Goal: Task Accomplishment & Management: Complete application form

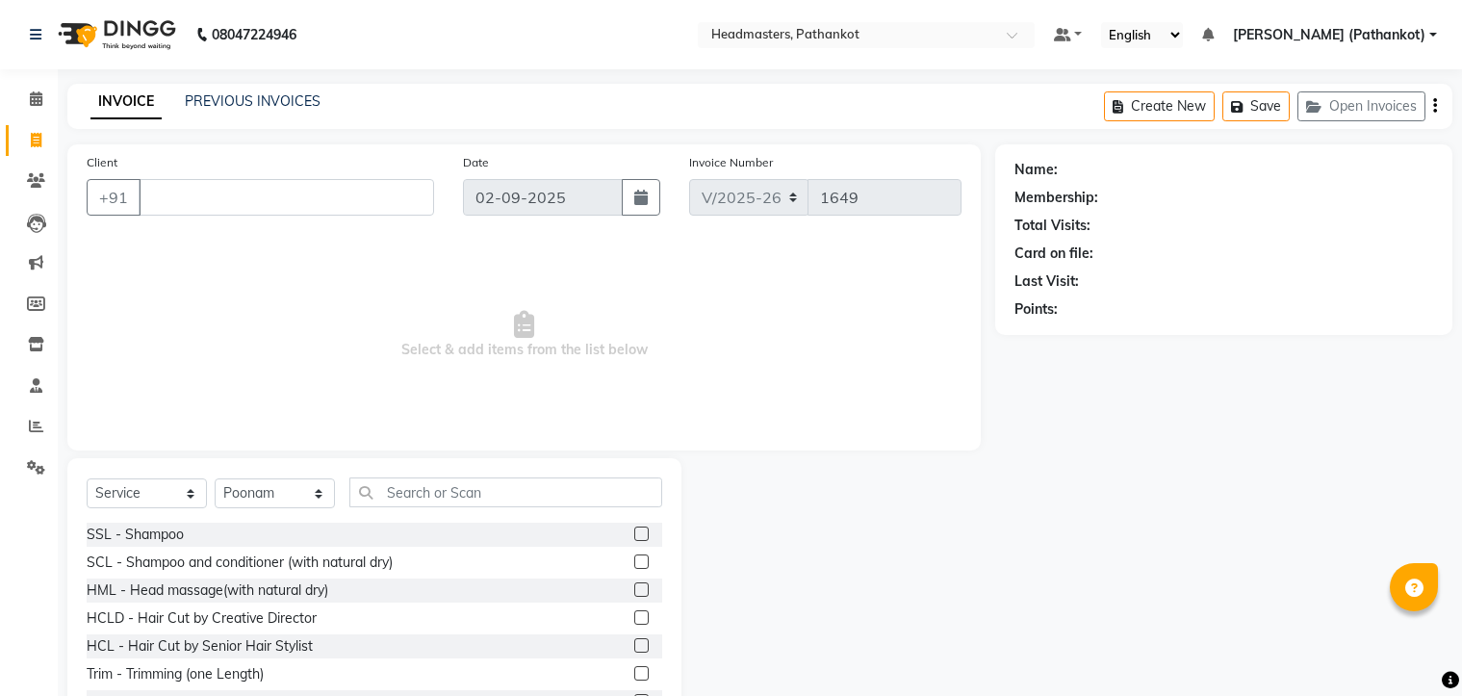
select select "service"
select select "66904"
drag, startPoint x: 0, startPoint y: 0, endPoint x: 0, endPoint y: 421, distance: 421.5
click at [0, 421] on li "Reports" at bounding box center [29, 426] width 58 height 41
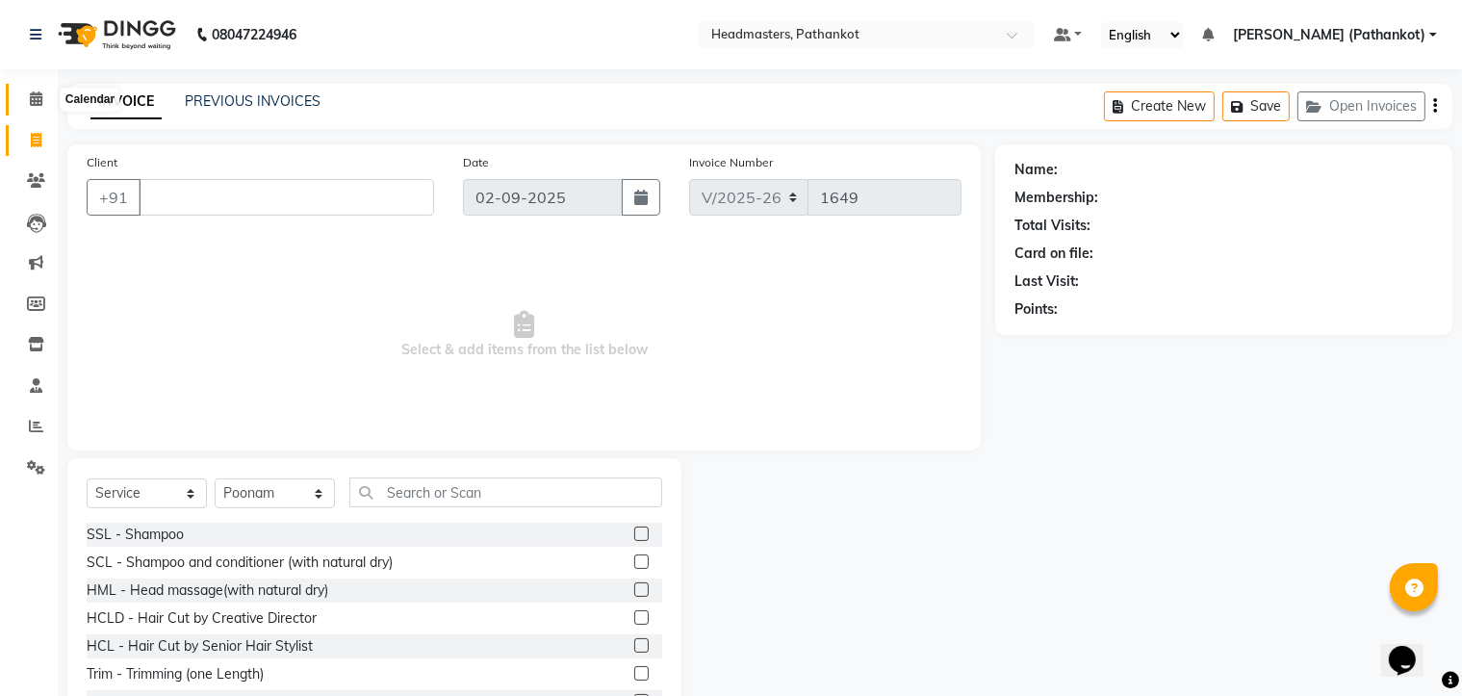
click at [38, 99] on icon at bounding box center [36, 98] width 13 height 14
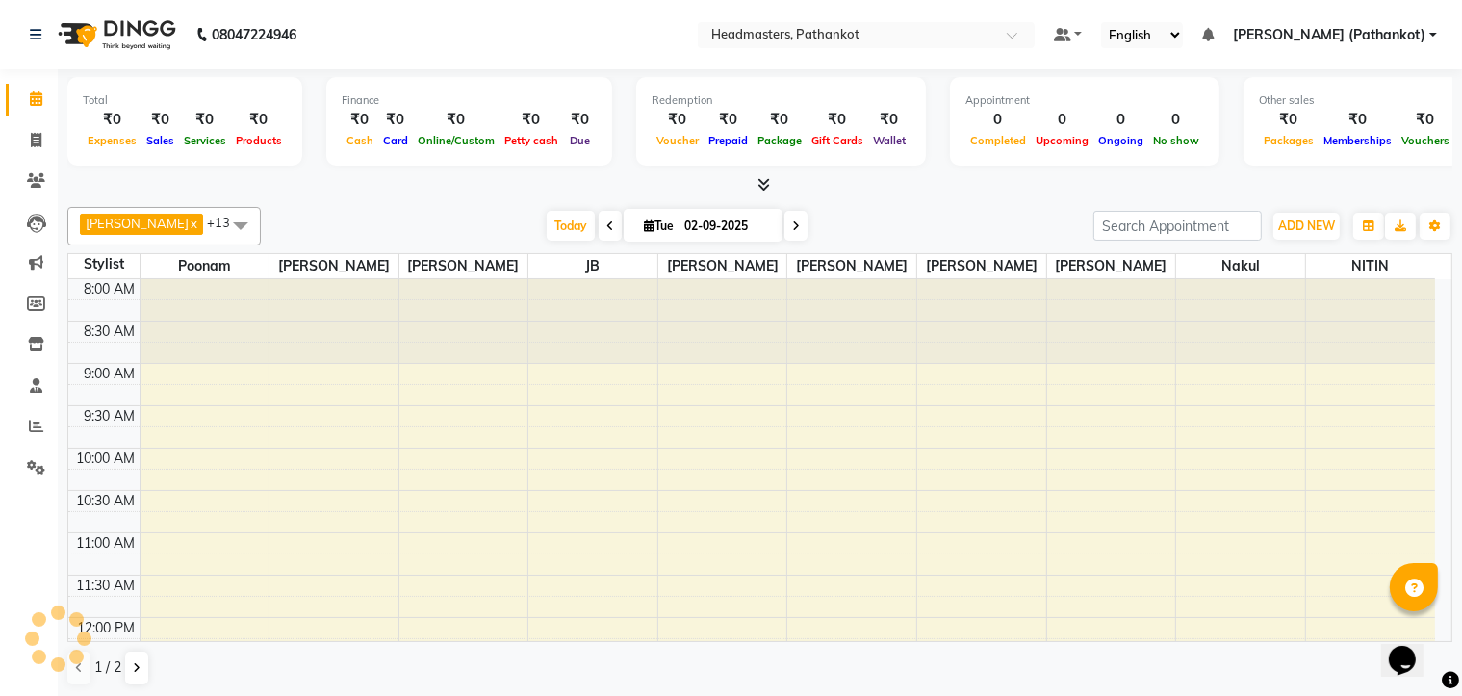
scroll to position [589, 0]
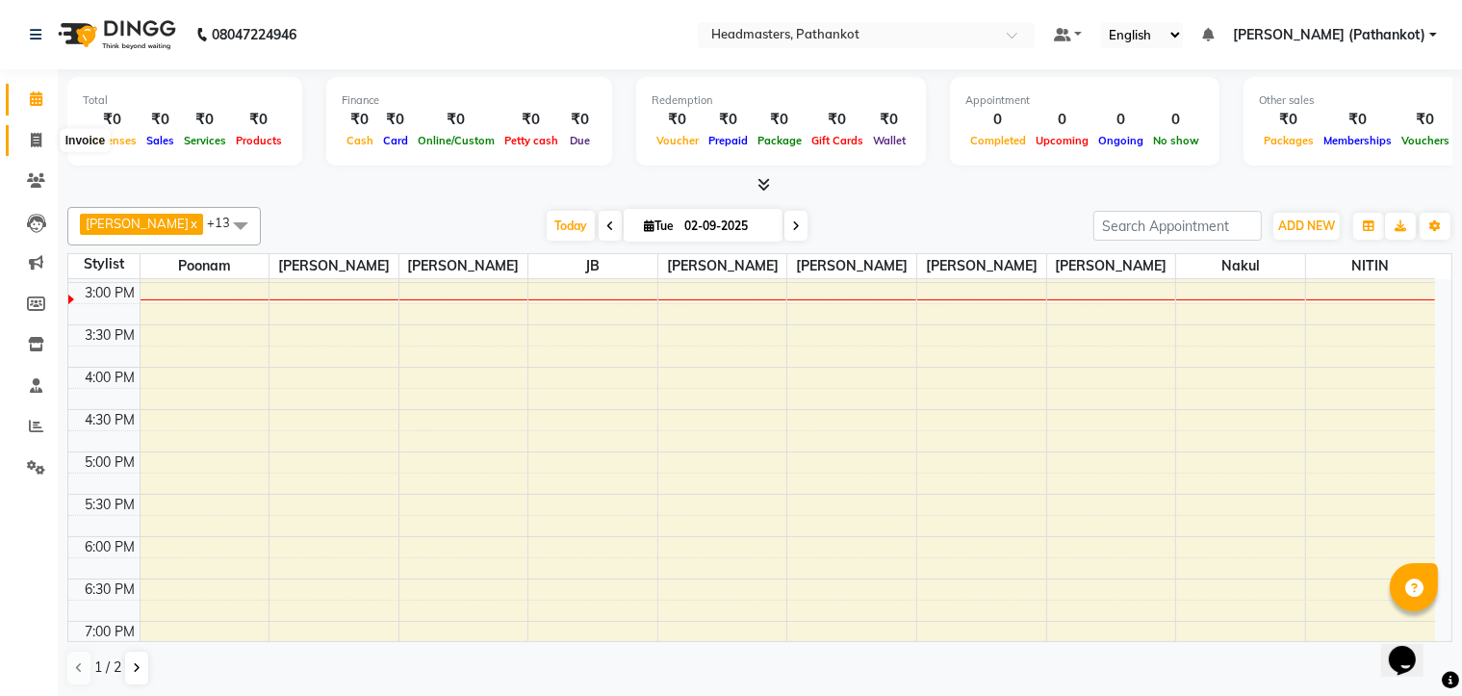
click at [42, 141] on span at bounding box center [36, 141] width 34 height 22
select select "service"
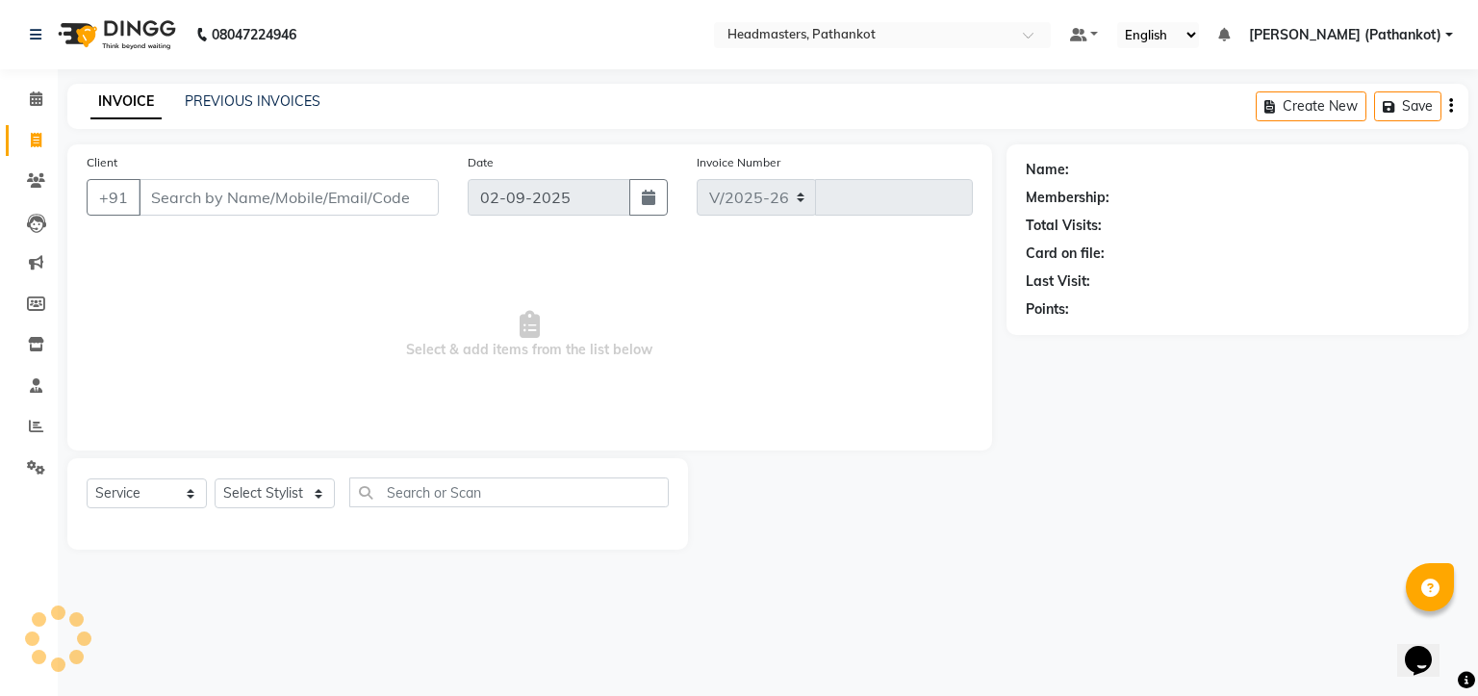
select select "7530"
type input "1649"
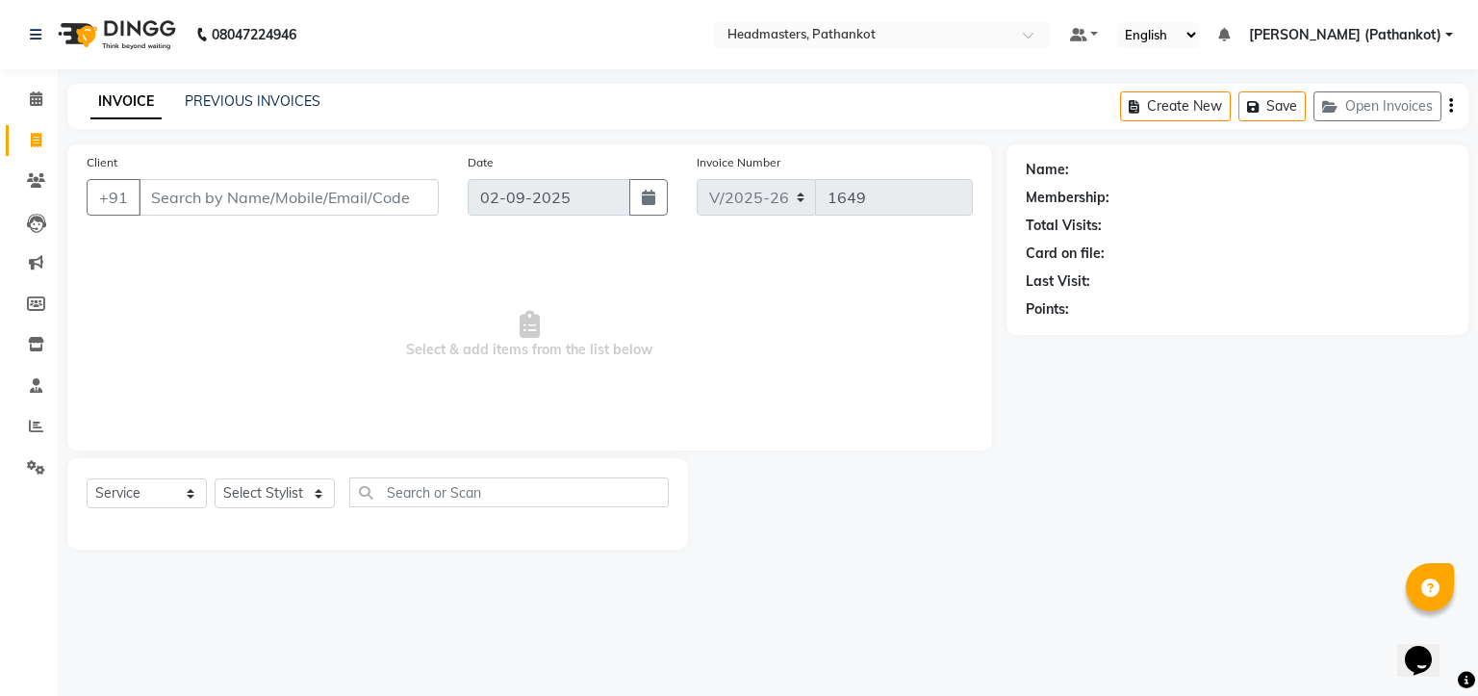
select select "66904"
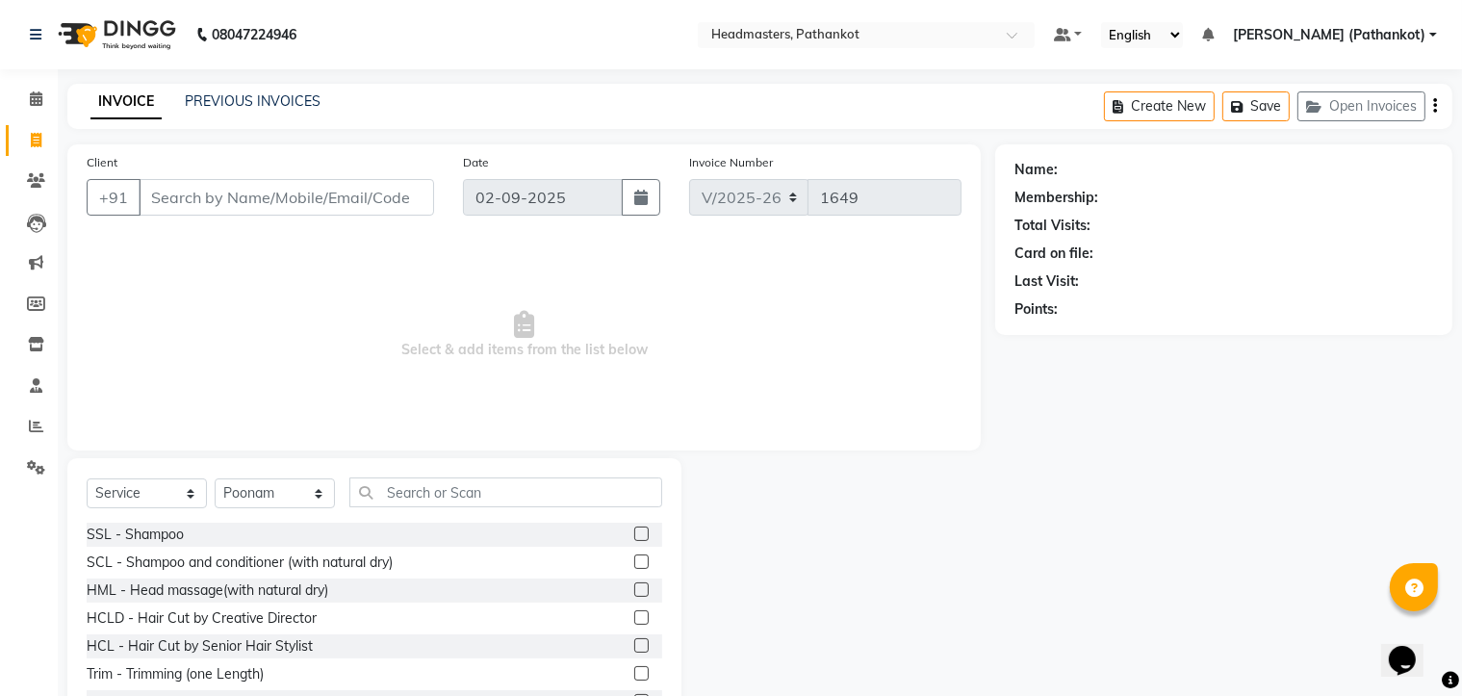
click at [173, 187] on input "Client" at bounding box center [286, 197] width 295 height 37
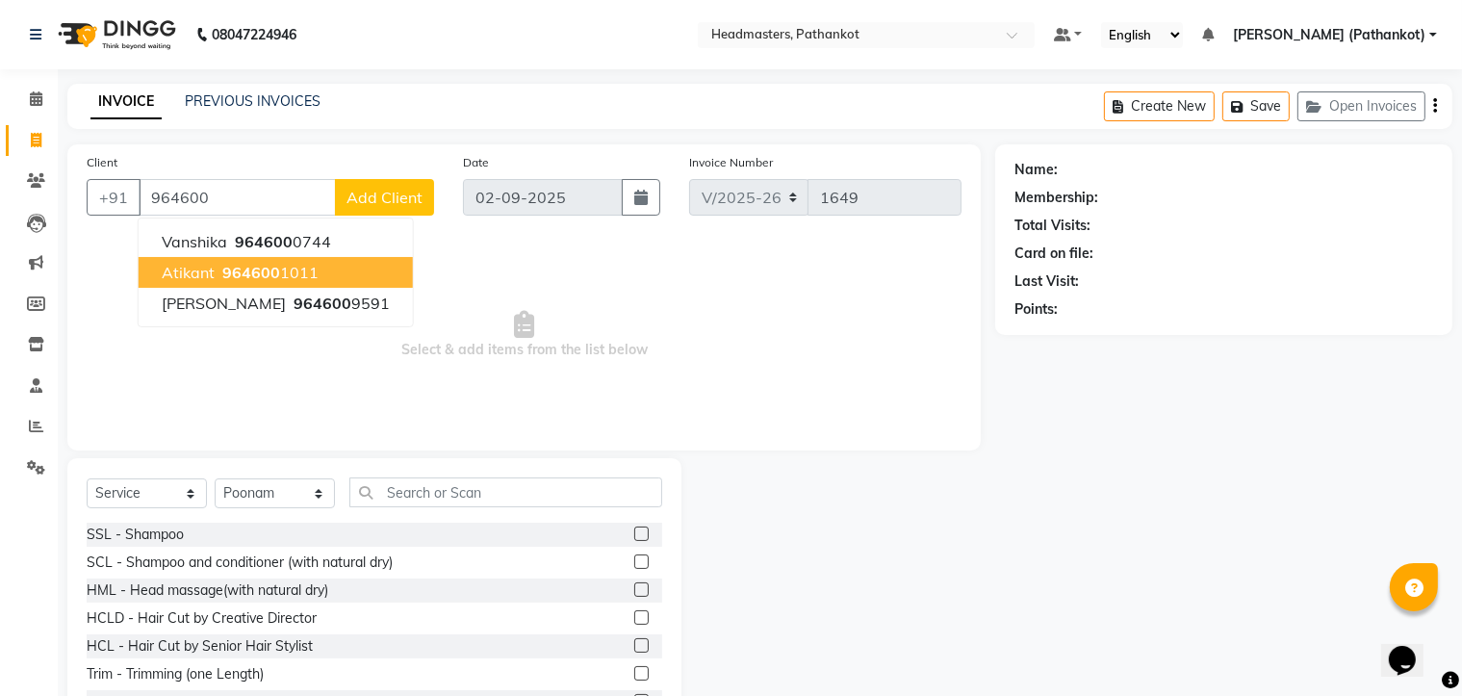
click at [239, 268] on span "964600" at bounding box center [251, 272] width 58 height 19
type input "9646001011"
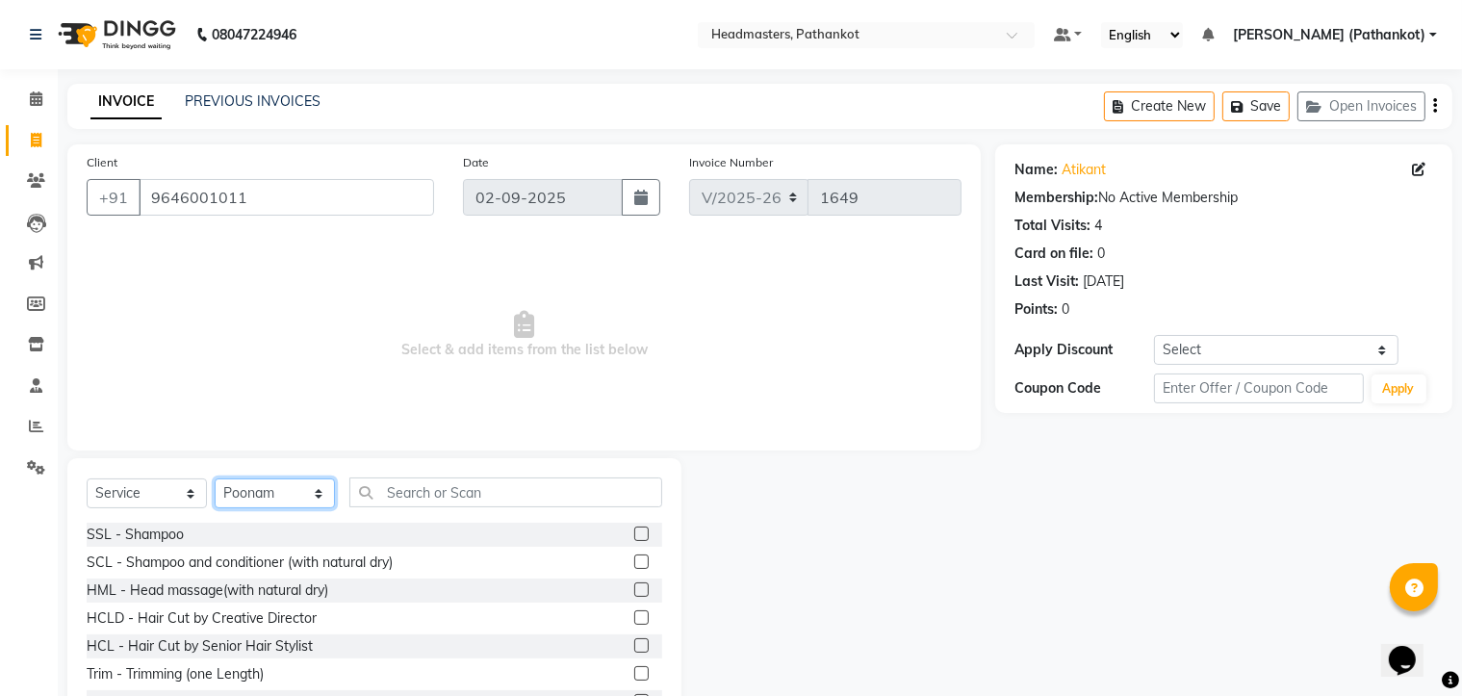
click at [275, 498] on select "Select Stylist Amir HEAD [PERSON_NAME] [PERSON_NAME] [PERSON_NAME] [PERSON_NAME…" at bounding box center [275, 493] width 120 height 30
select select "66907"
click at [215, 479] on select "Select Stylist Amir HEAD [PERSON_NAME] [PERSON_NAME] [PERSON_NAME] [PERSON_NAME…" at bounding box center [275, 493] width 120 height 30
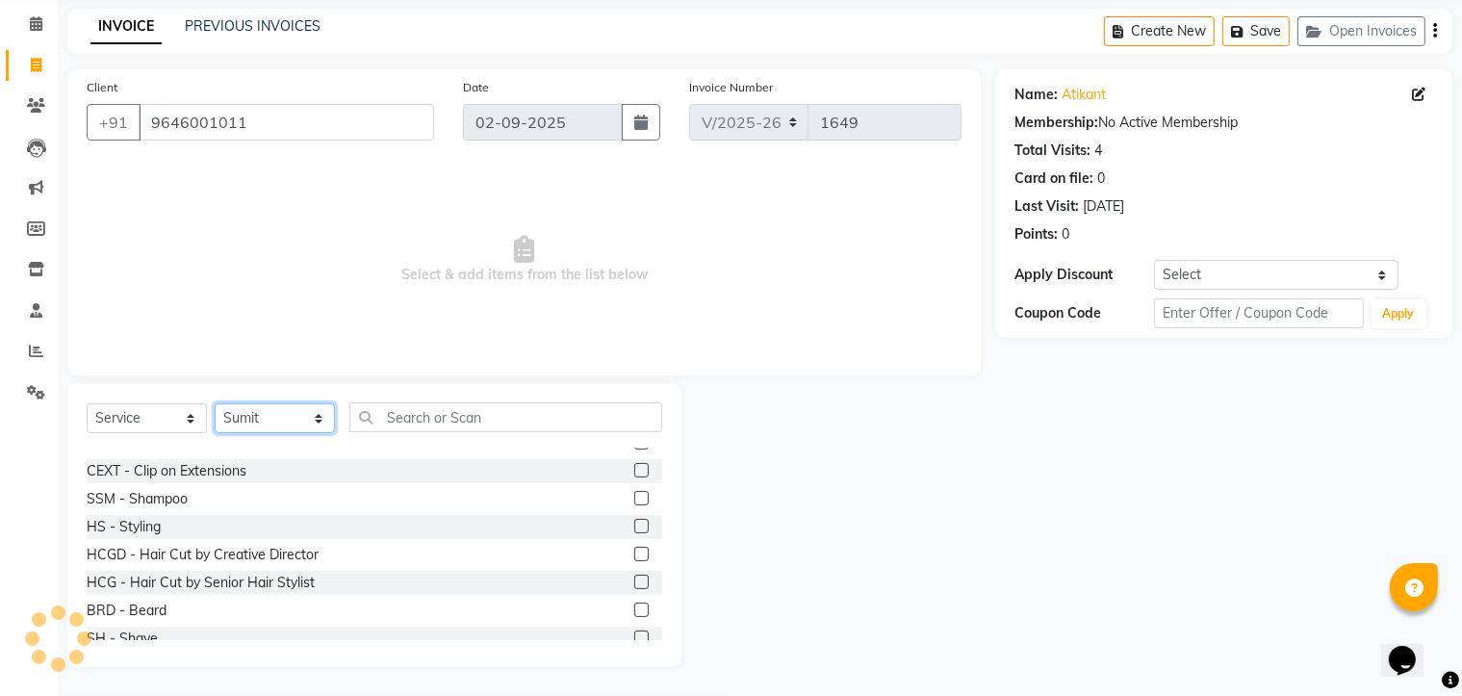
scroll to position [866, 0]
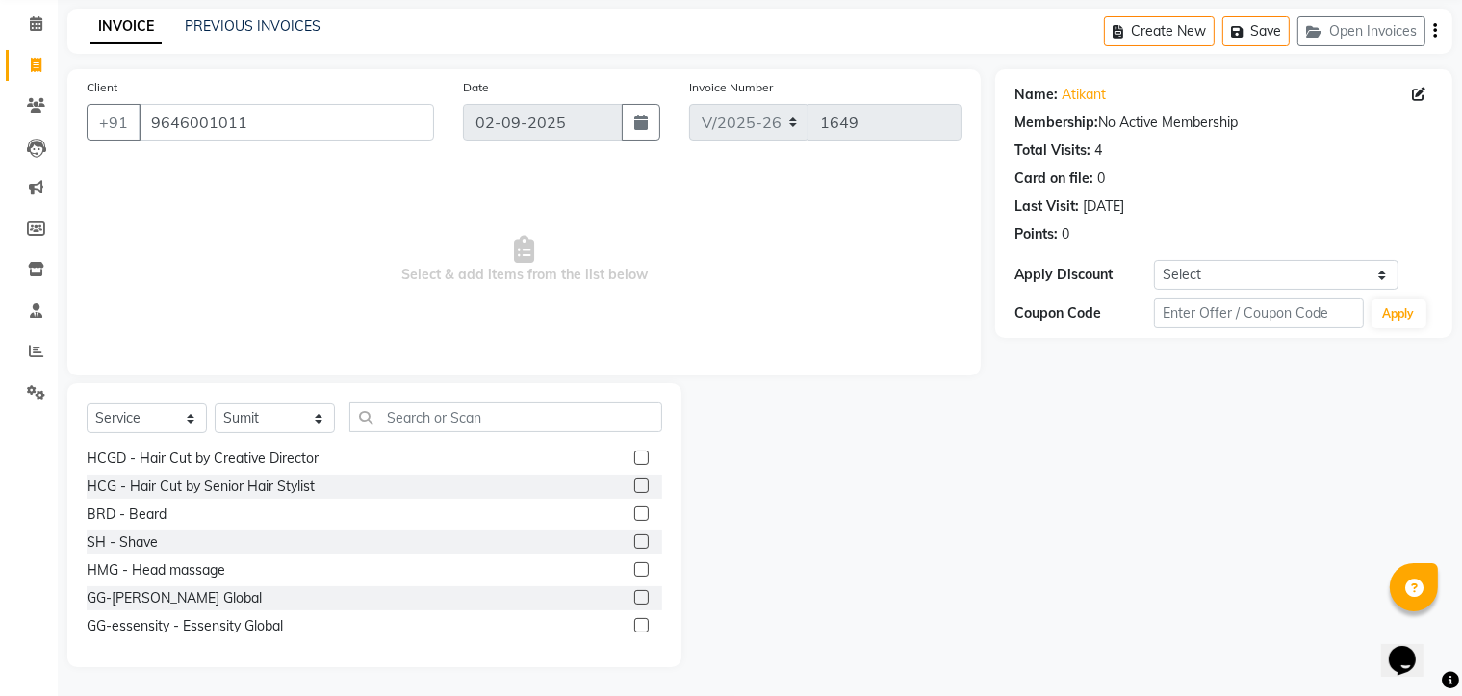
click at [634, 484] on label at bounding box center [641, 485] width 14 height 14
click at [634, 484] on input "checkbox" at bounding box center [640, 486] width 13 height 13
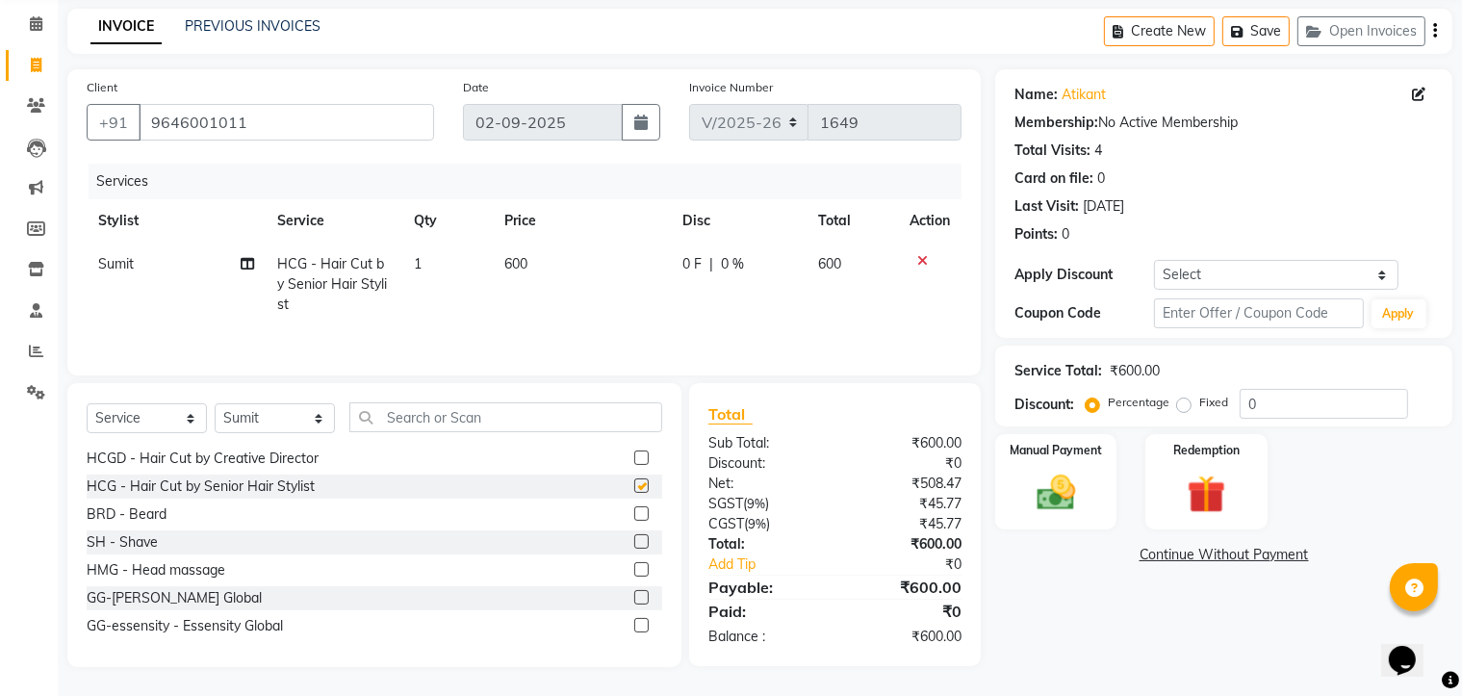
checkbox input "false"
click at [634, 515] on label at bounding box center [641, 513] width 14 height 14
click at [634, 515] on input "checkbox" at bounding box center [640, 514] width 13 height 13
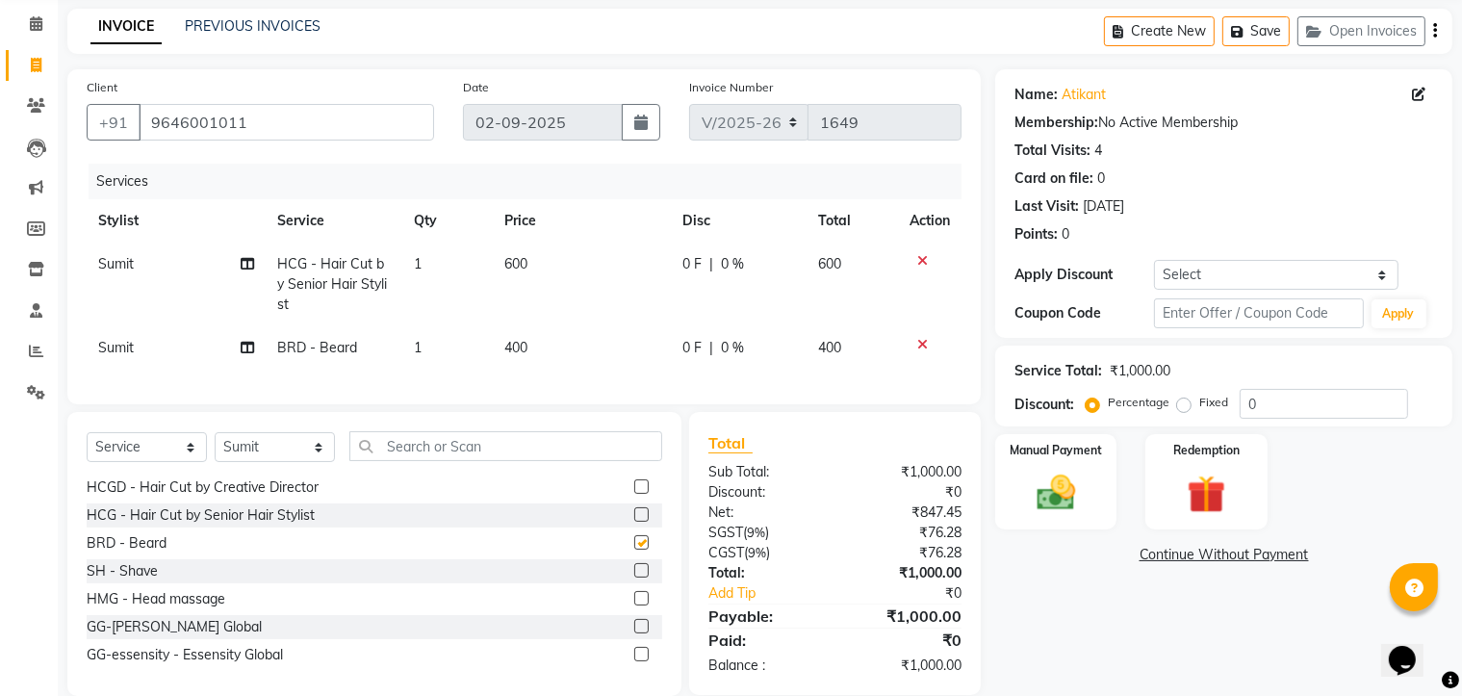
checkbox input "false"
click at [539, 268] on td "600" at bounding box center [582, 284] width 178 height 84
select select "66907"
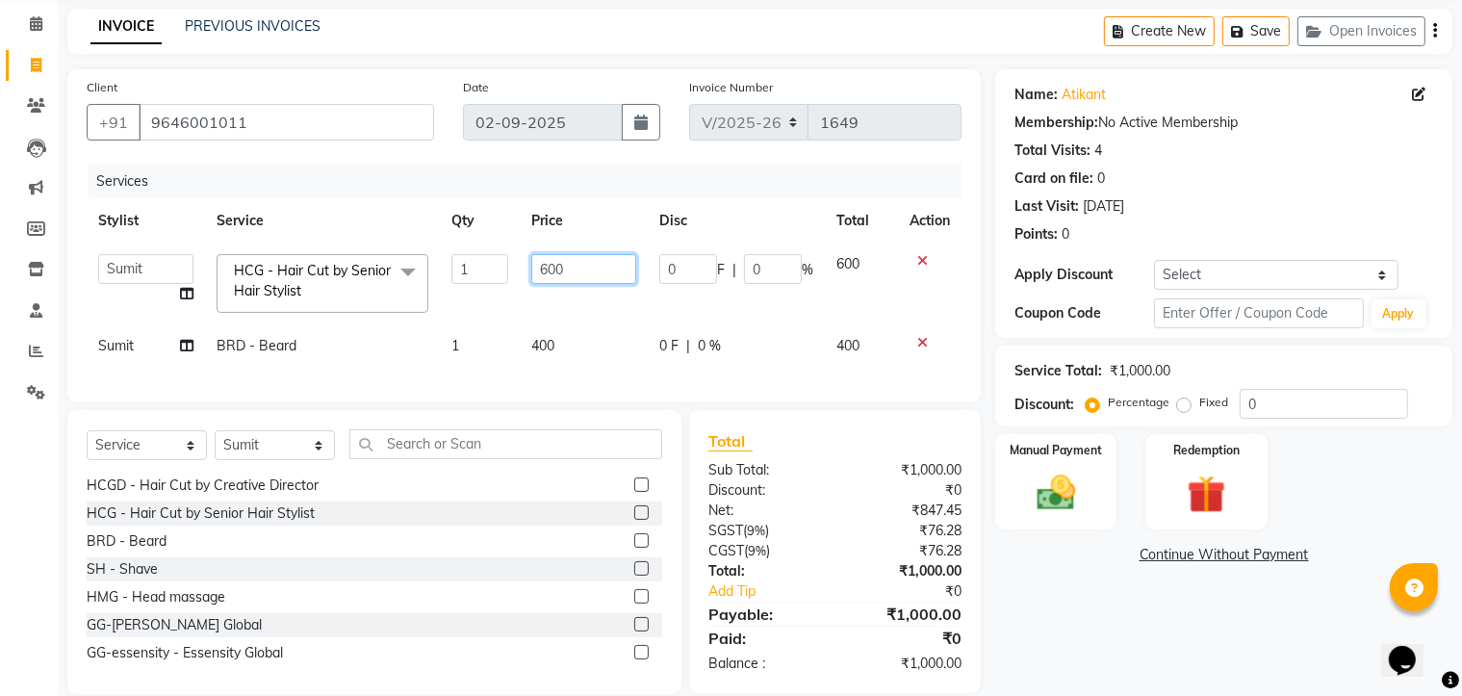
click at [588, 263] on input "600" at bounding box center [584, 269] width 106 height 30
type input "6"
type input "300"
click at [575, 347] on td "400" at bounding box center [584, 345] width 129 height 43
select select "66907"
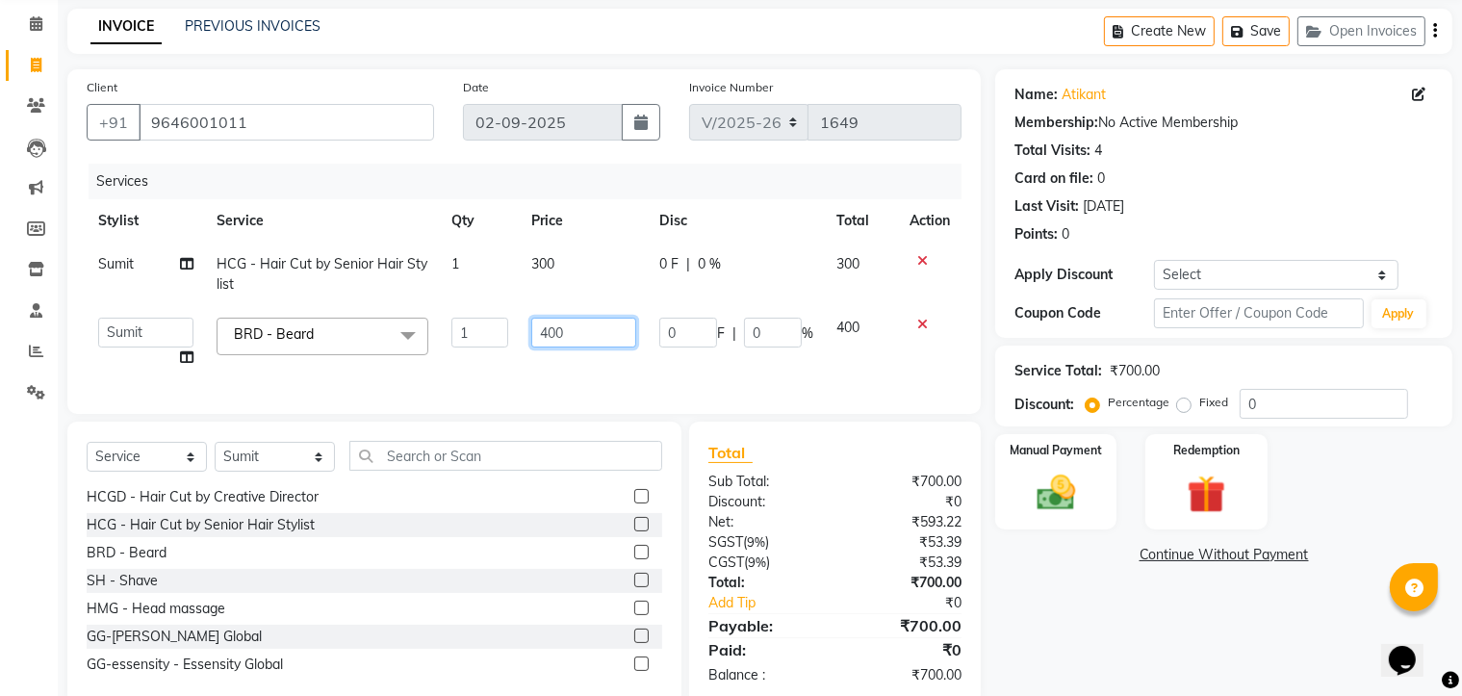
click at [593, 334] on input "400" at bounding box center [584, 333] width 106 height 30
type input "4"
type input "150"
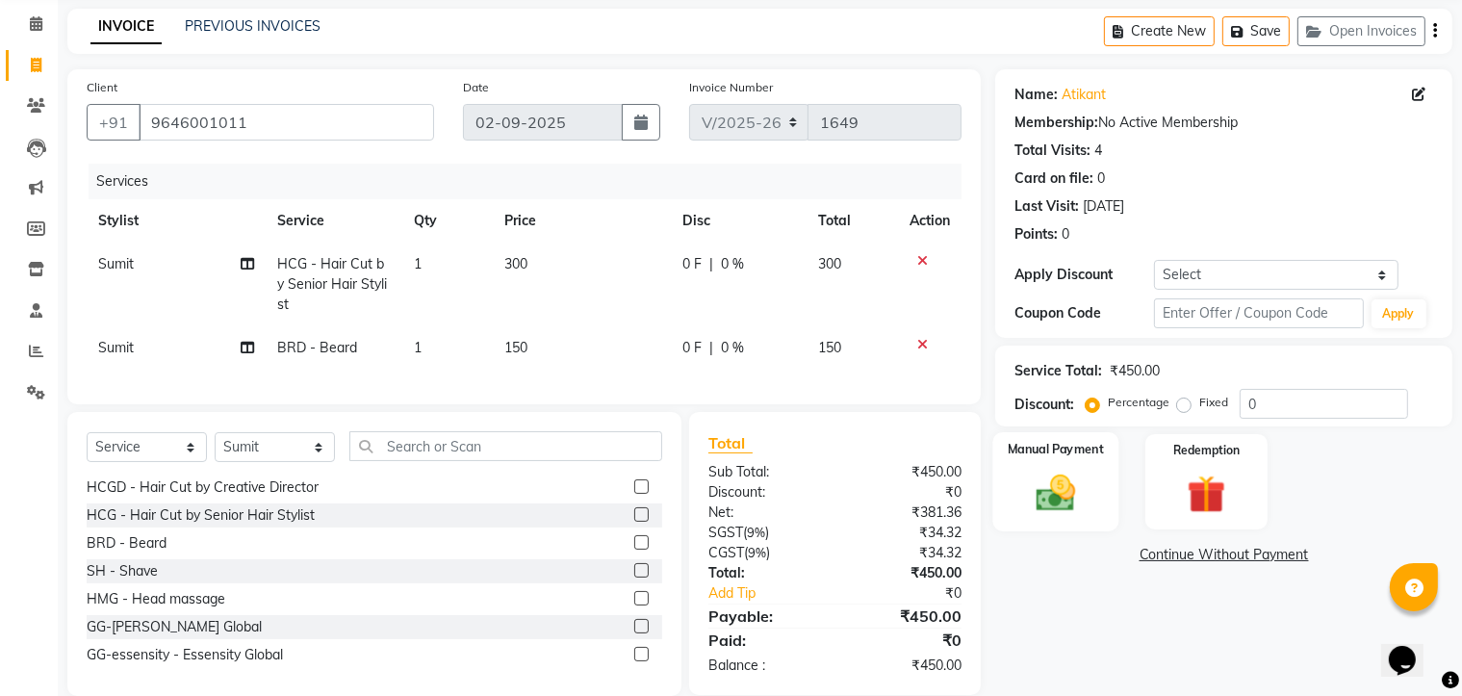
click at [1035, 472] on img at bounding box center [1056, 494] width 64 height 46
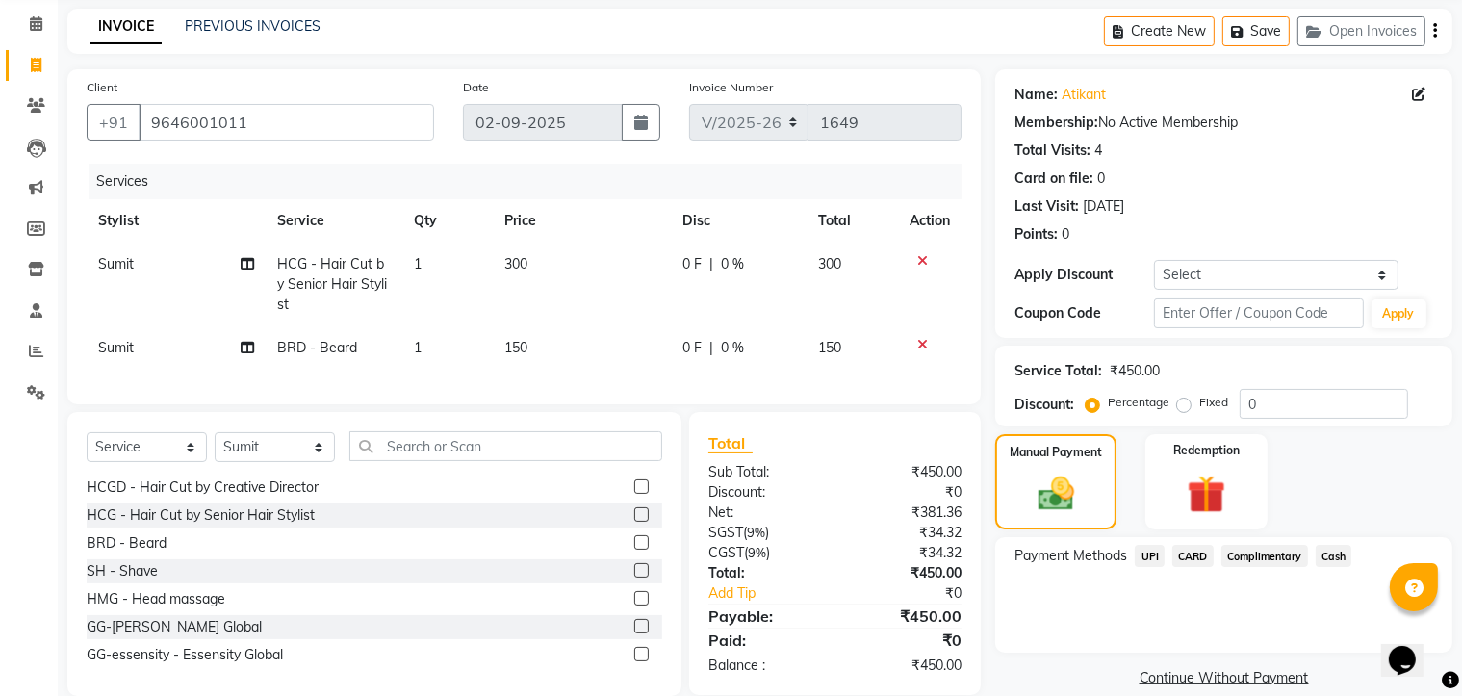
scroll to position [120, 0]
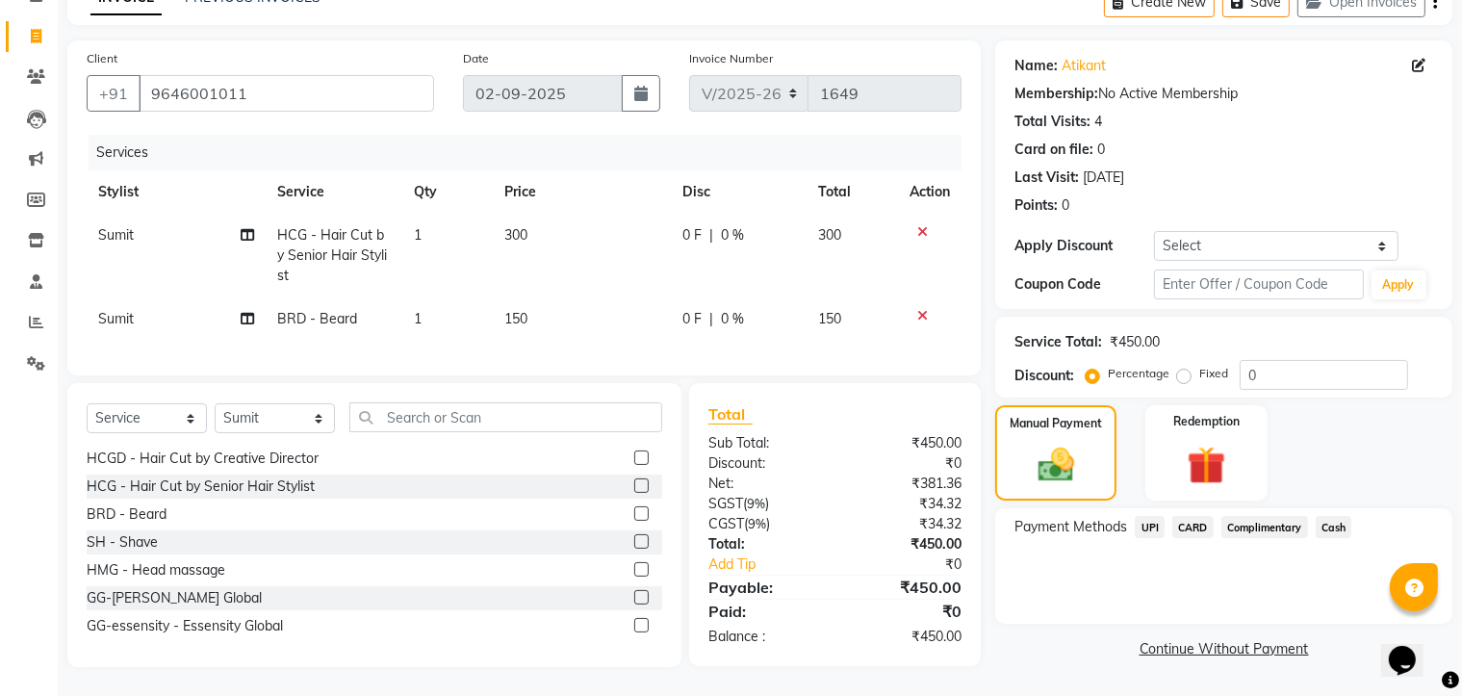
click at [1339, 516] on span "Cash" at bounding box center [1333, 527] width 37 height 22
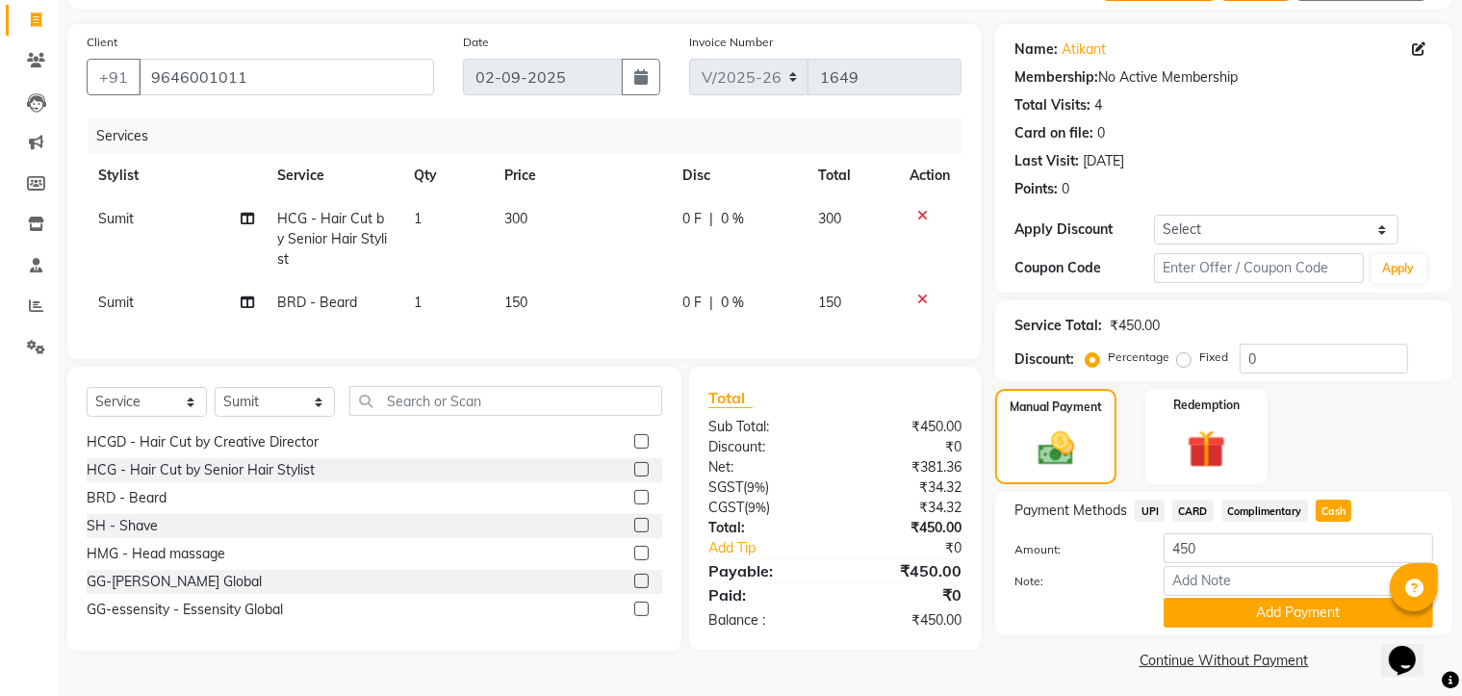
scroll to position [130, 0]
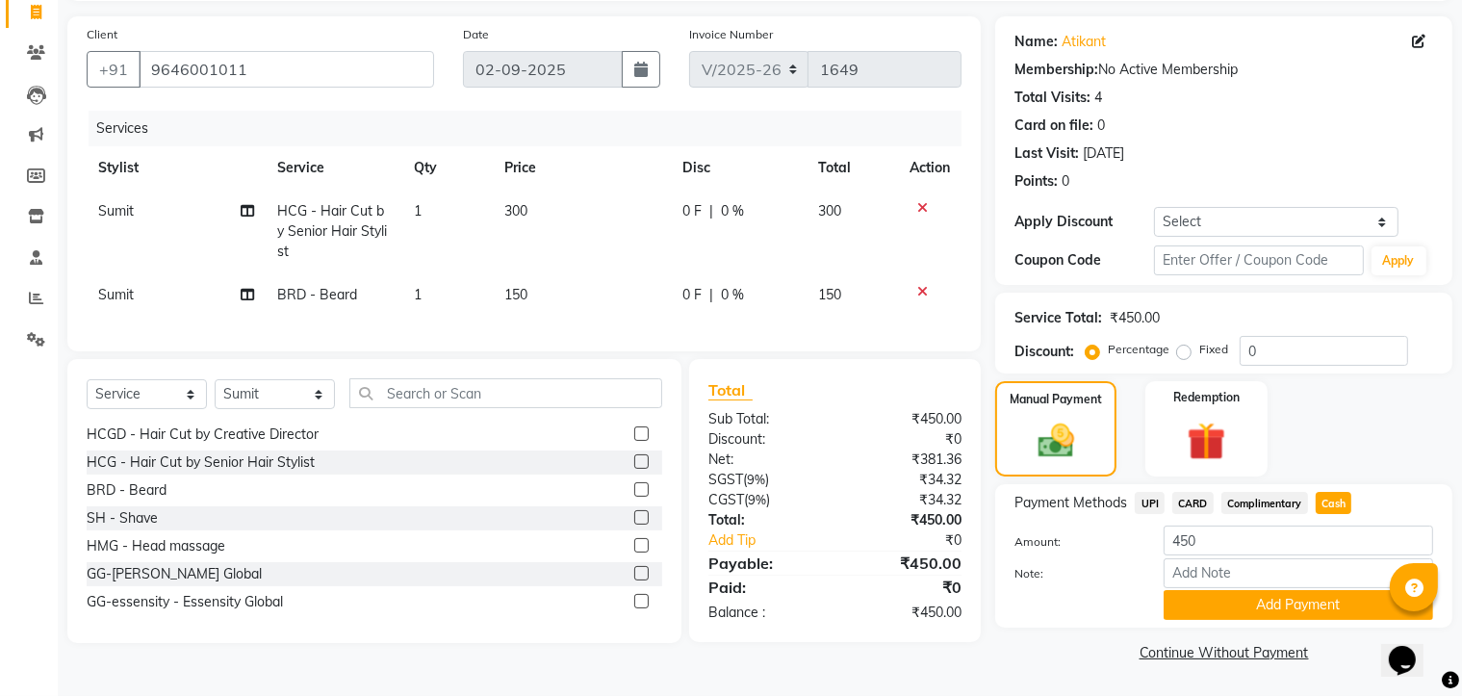
click at [1278, 602] on button "Add Payment" at bounding box center [1297, 605] width 269 height 30
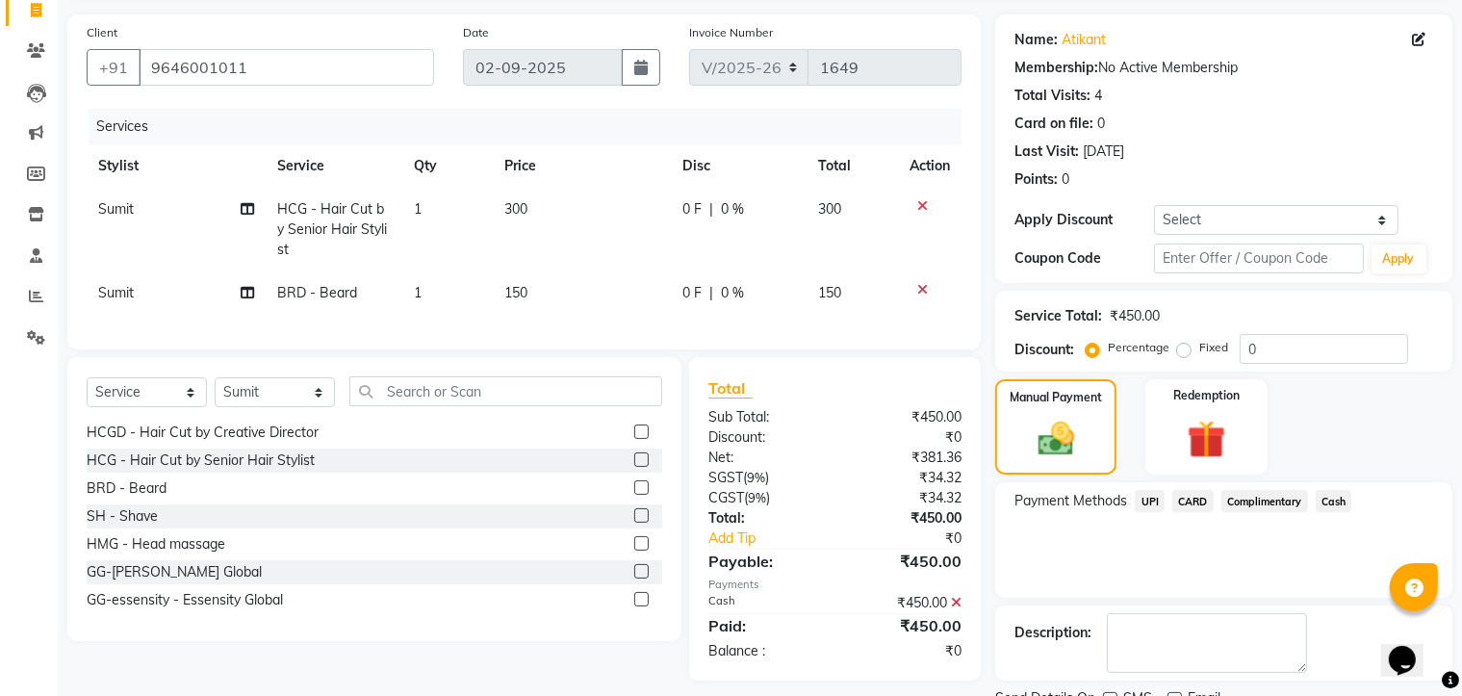
scroll to position [208, 0]
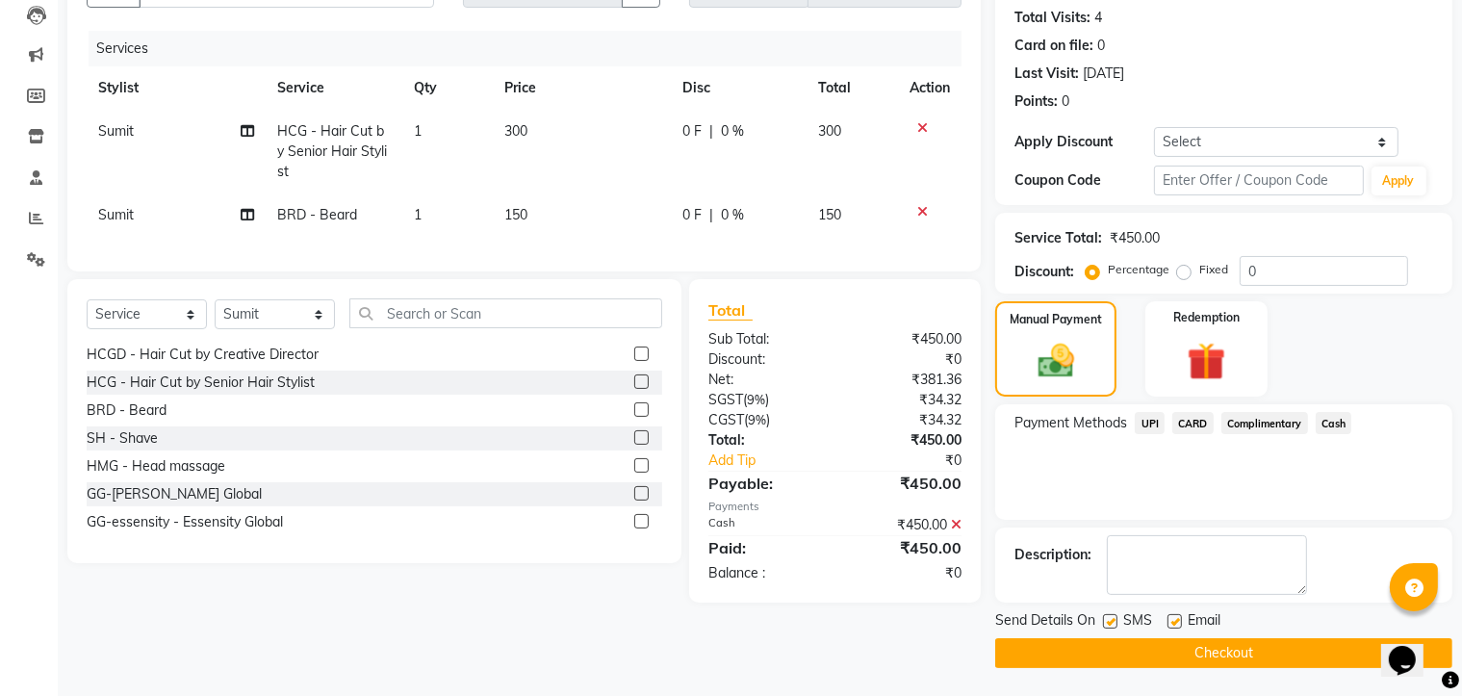
click at [1150, 659] on button "Checkout" at bounding box center [1223, 653] width 457 height 30
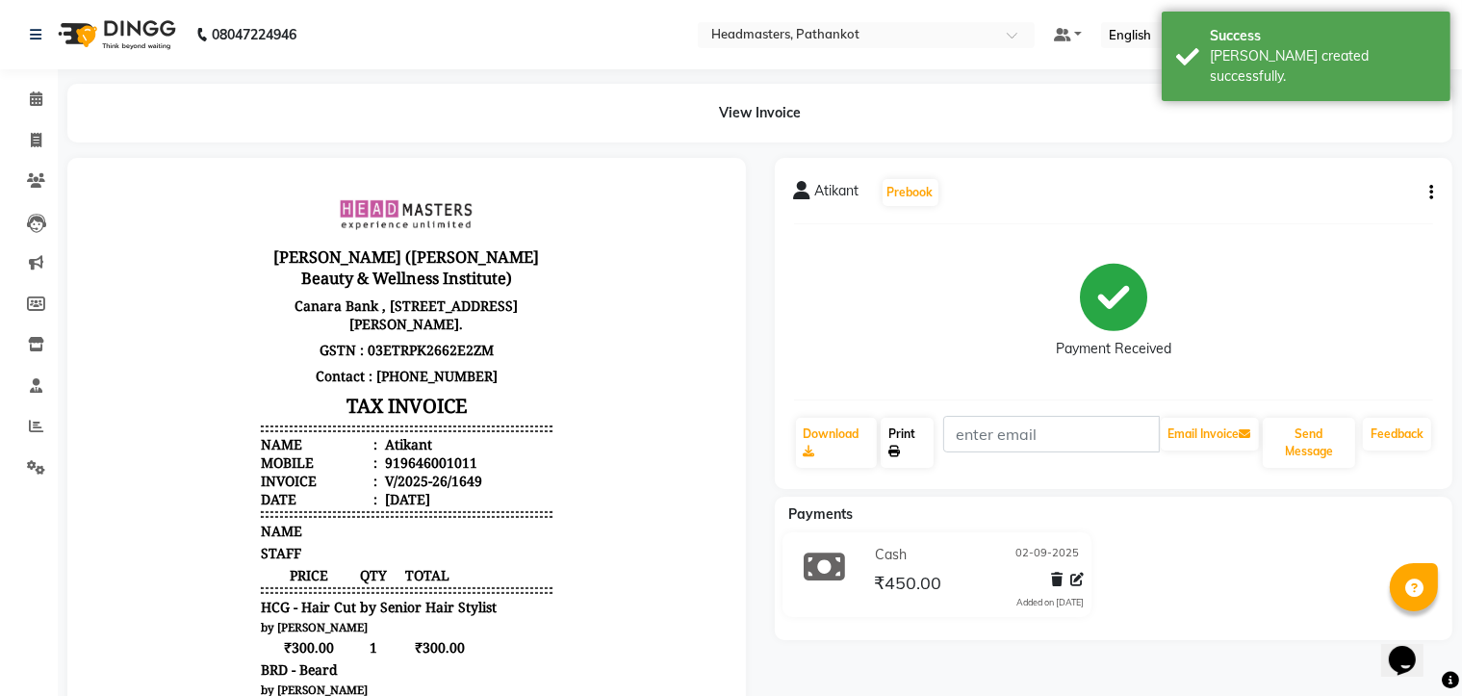
click at [906, 455] on link "Print" at bounding box center [906, 443] width 53 height 50
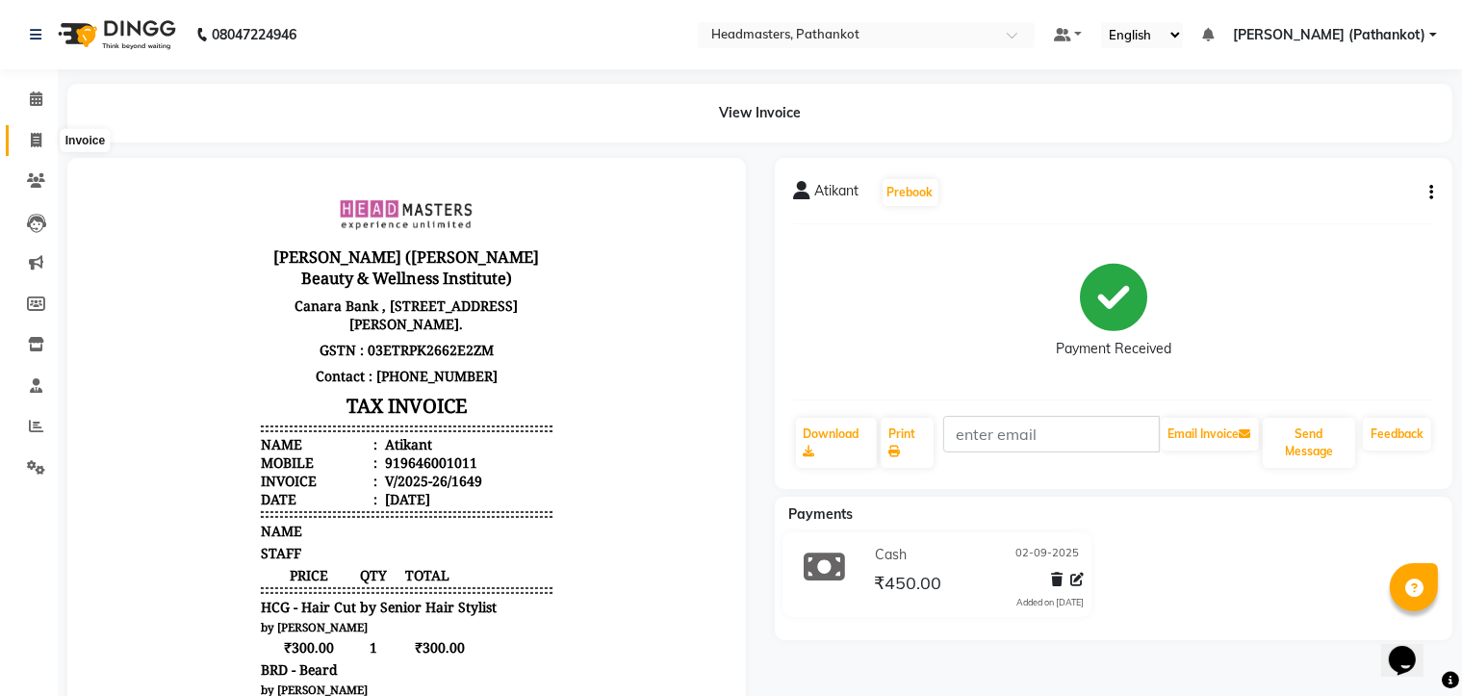
click at [21, 135] on span at bounding box center [36, 141] width 34 height 22
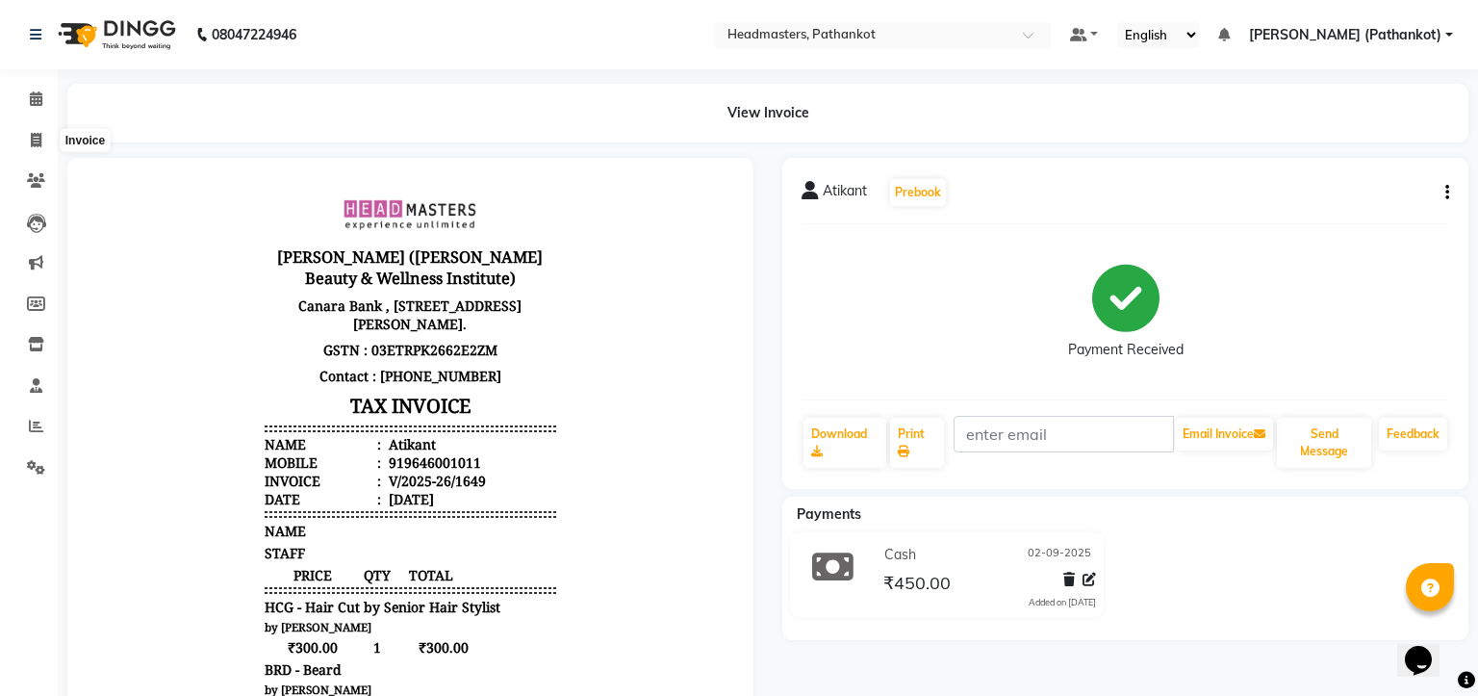
select select "service"
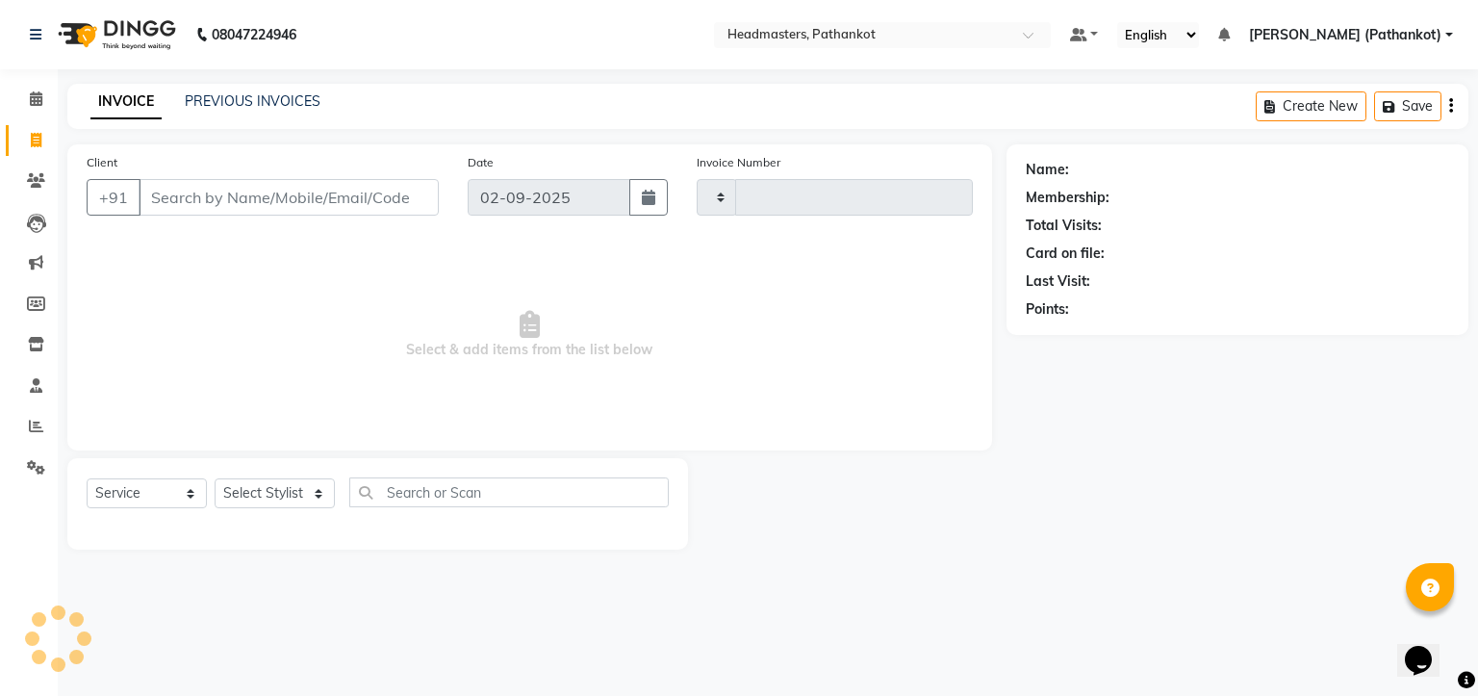
type input "1650"
select select "7530"
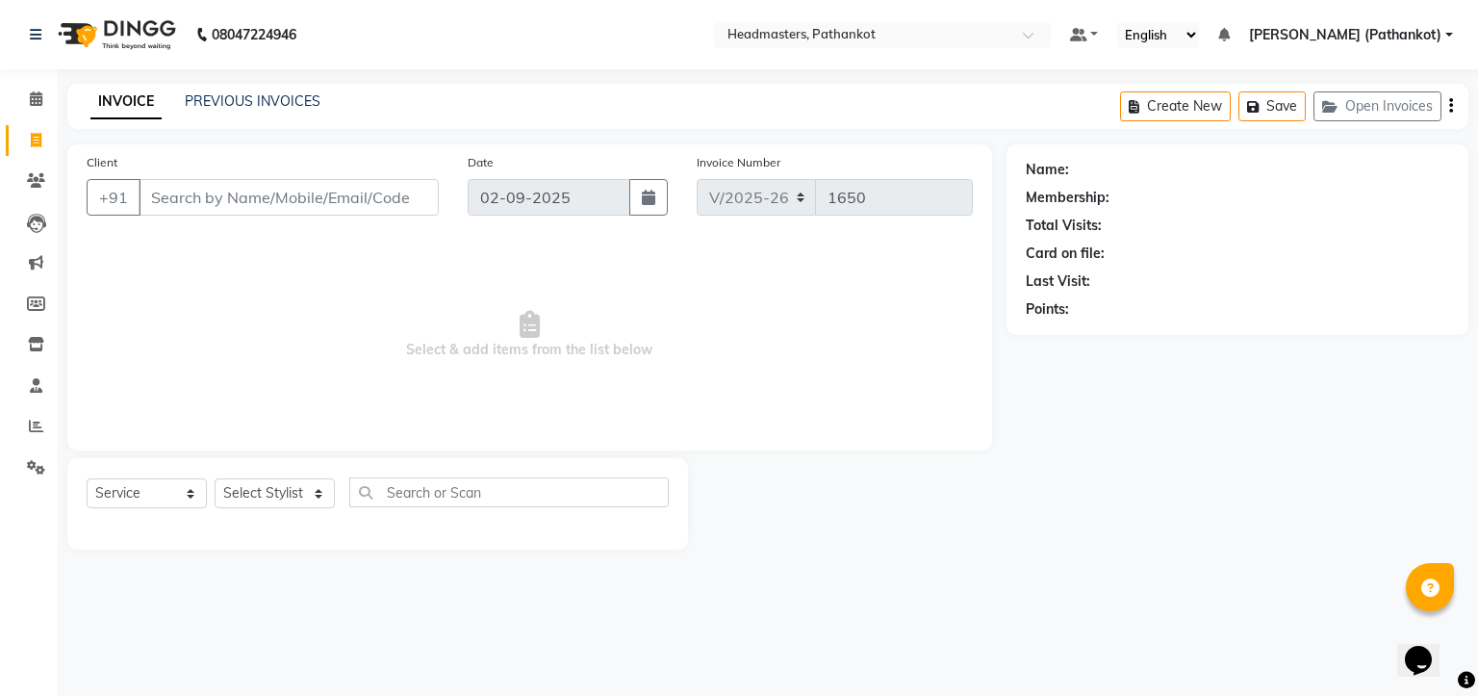
click at [316, 191] on input "Client" at bounding box center [289, 197] width 300 height 37
select select "66904"
